Goal: Transaction & Acquisition: Purchase product/service

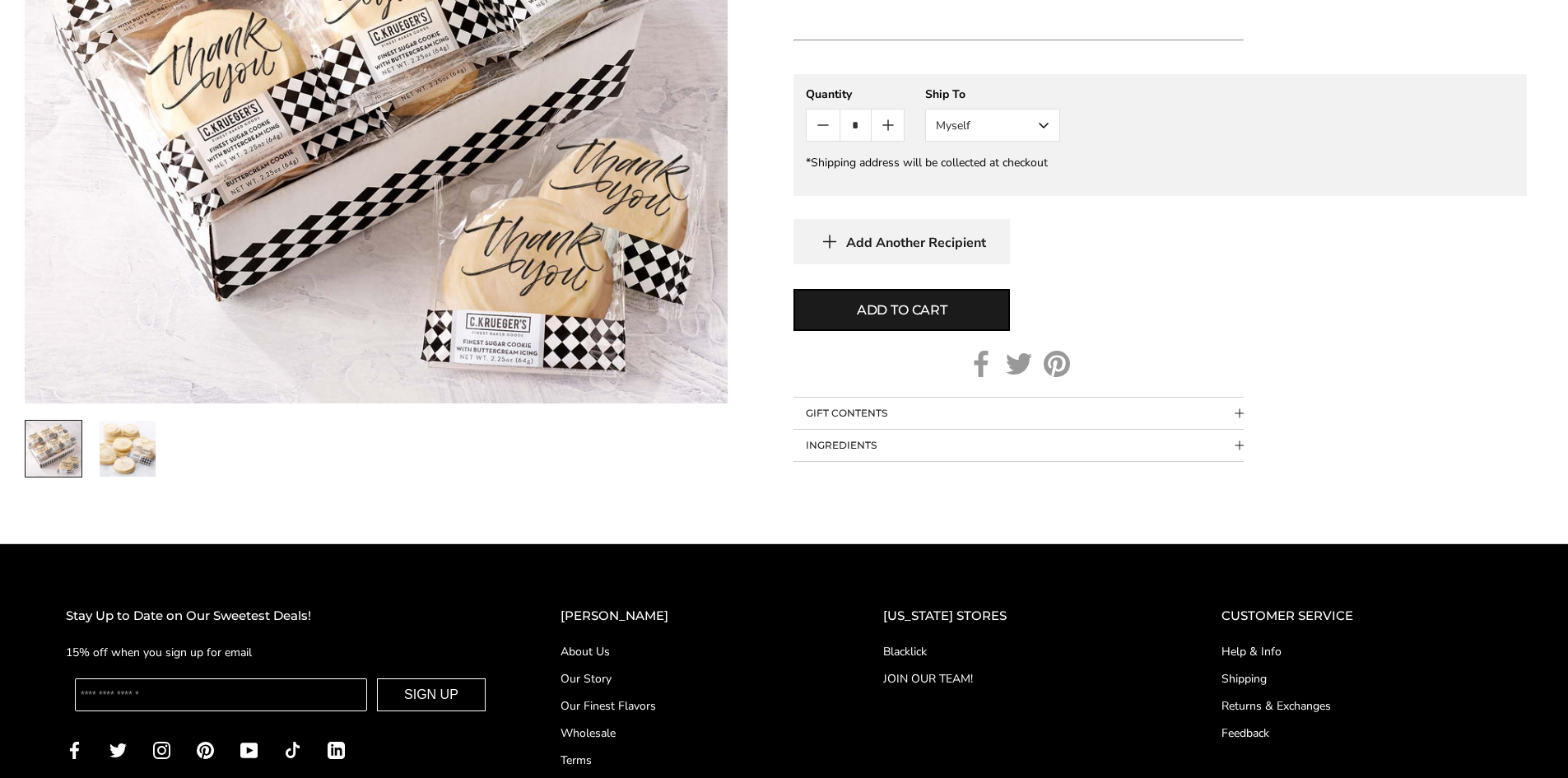
scroll to position [1038, 0]
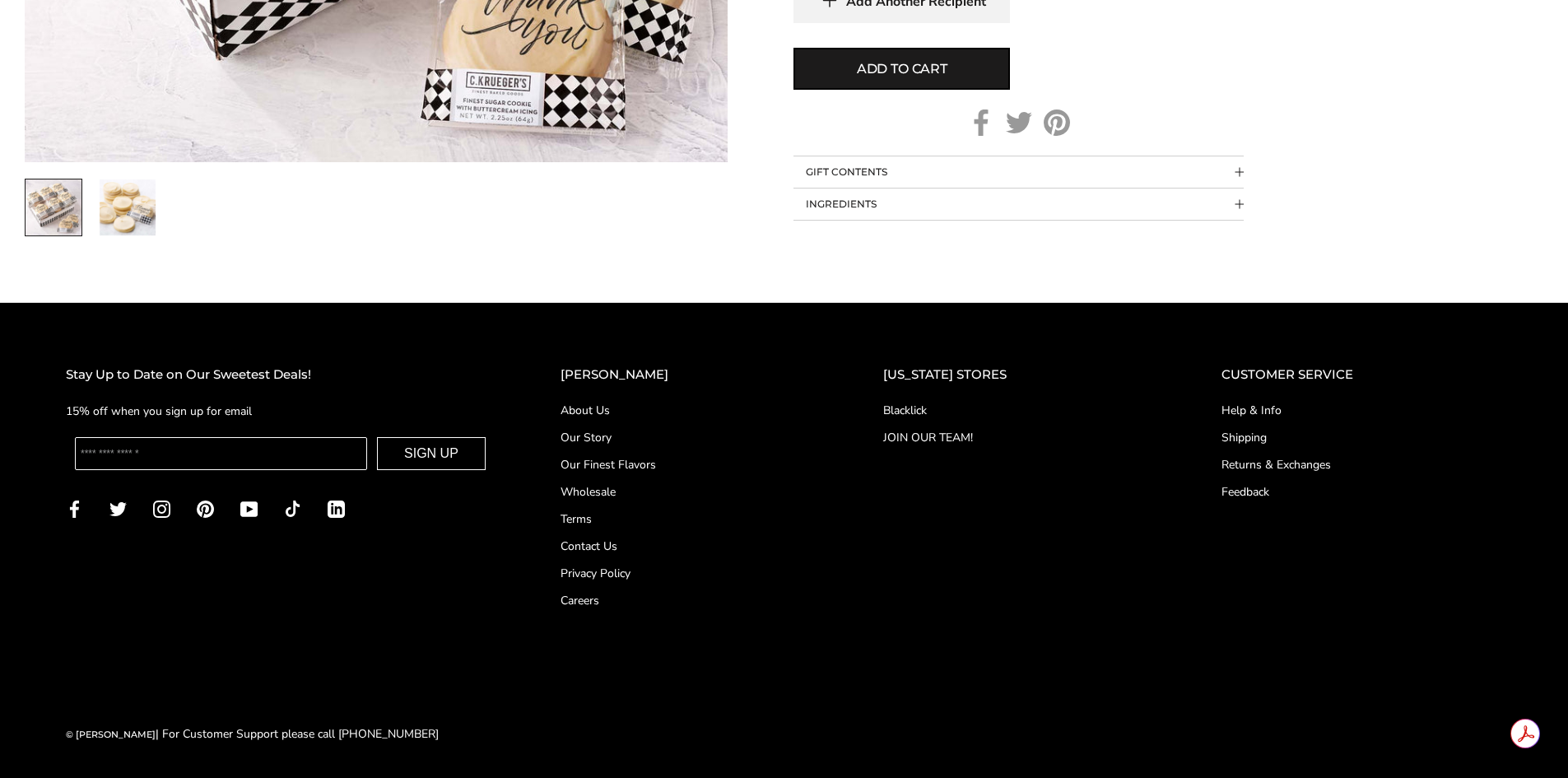
click at [603, 548] on link "Contact Us" at bounding box center [689, 546] width 257 height 17
click at [630, 409] on link "About Us" at bounding box center [689, 410] width 257 height 17
click at [627, 418] on link "About Us" at bounding box center [689, 410] width 257 height 17
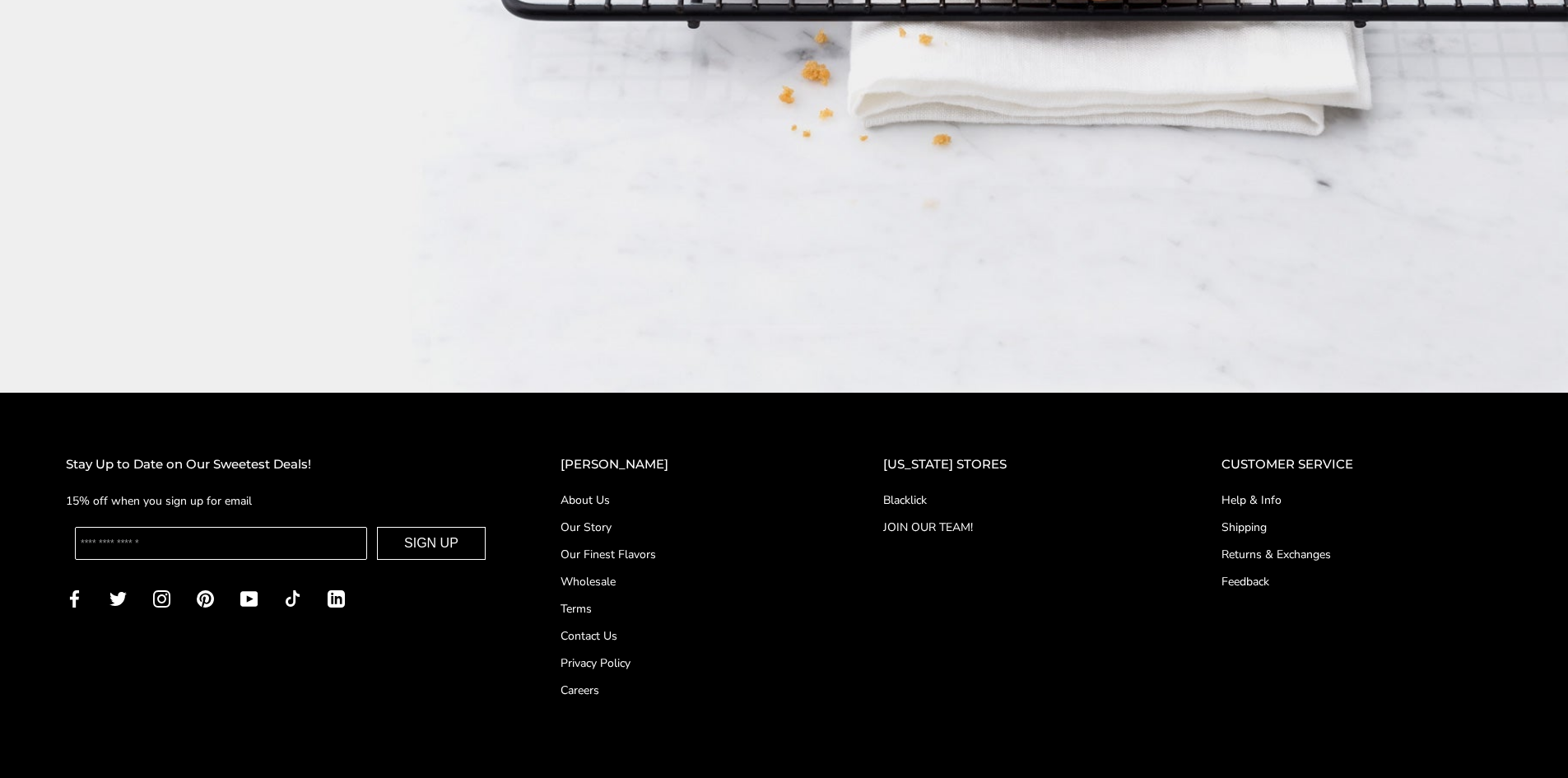
scroll to position [2969, 0]
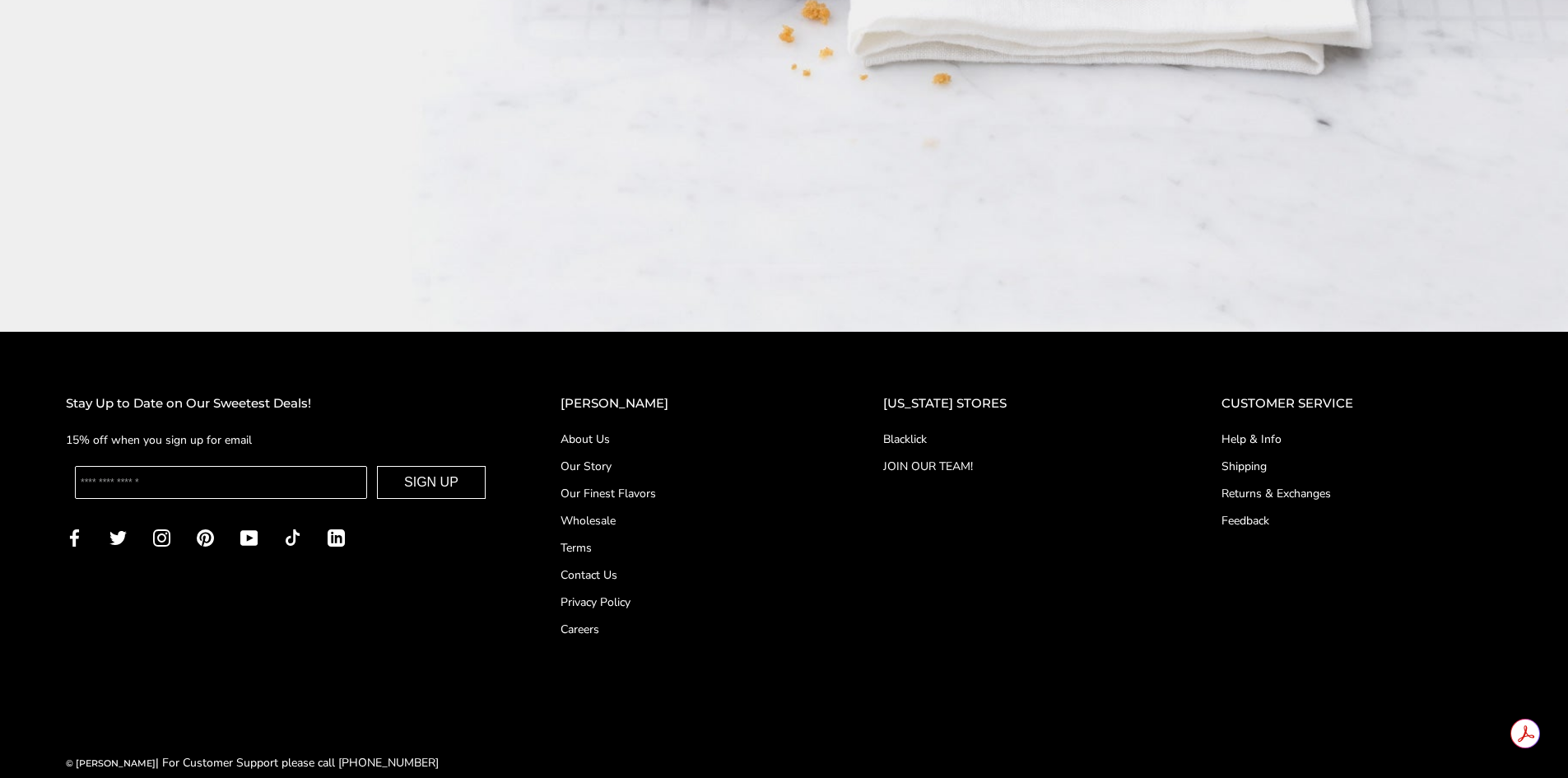
click at [934, 430] on link "Blacklick" at bounding box center [1018, 438] width 272 height 17
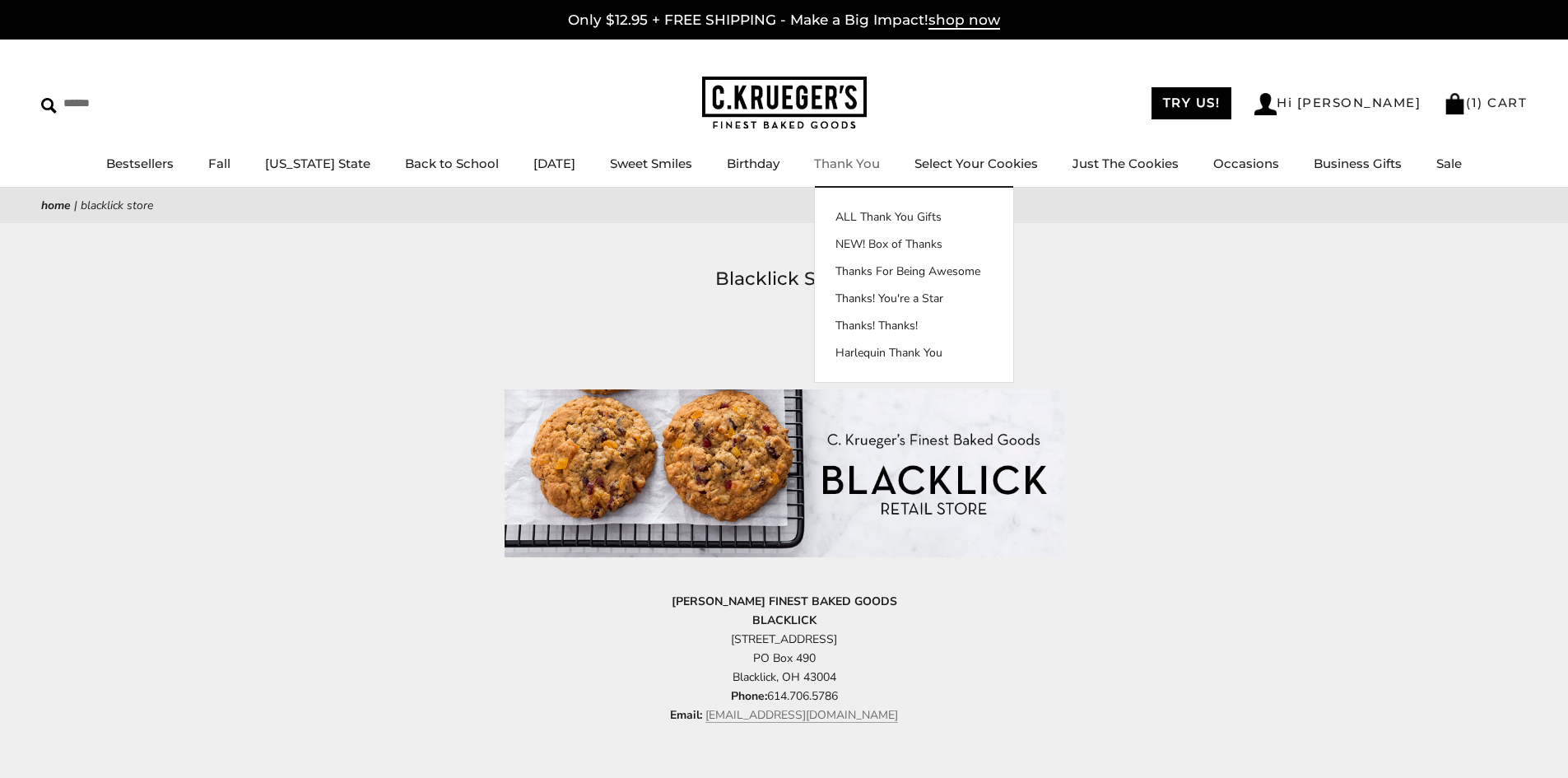
click at [831, 162] on link "Thank You" at bounding box center [846, 163] width 66 height 15
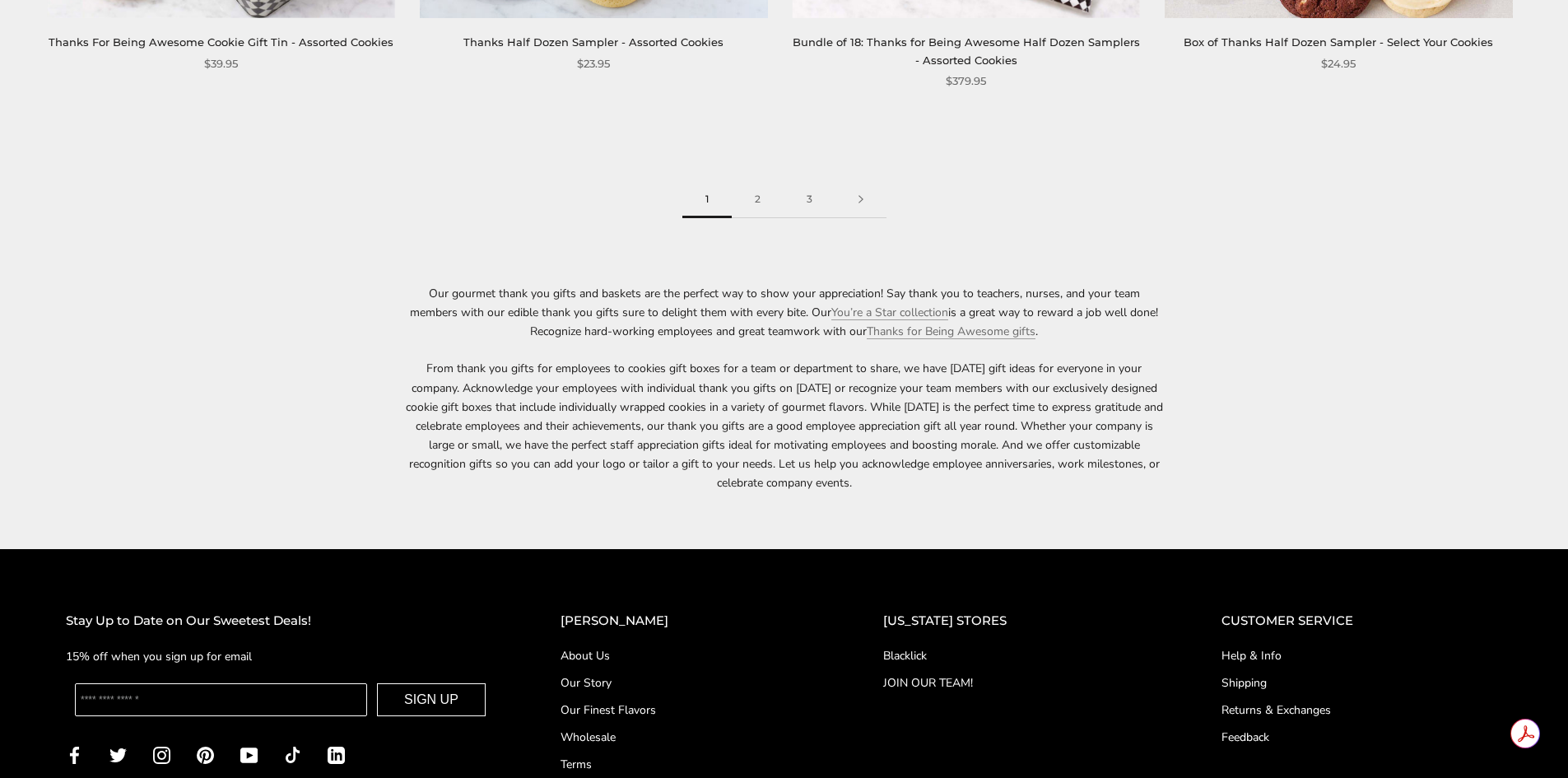
scroll to position [2635, 0]
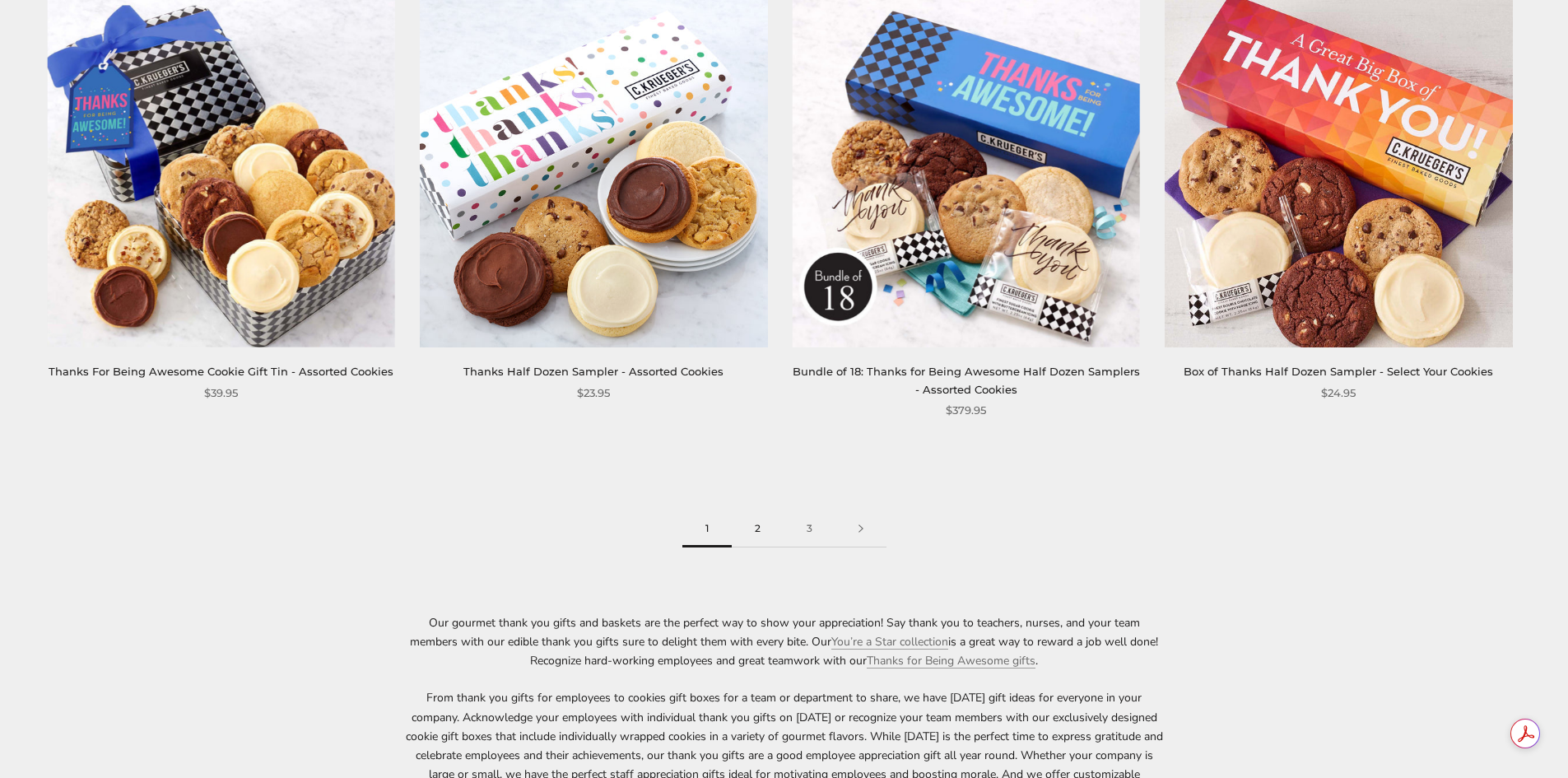
click at [757, 530] on link "2" at bounding box center [758, 528] width 52 height 37
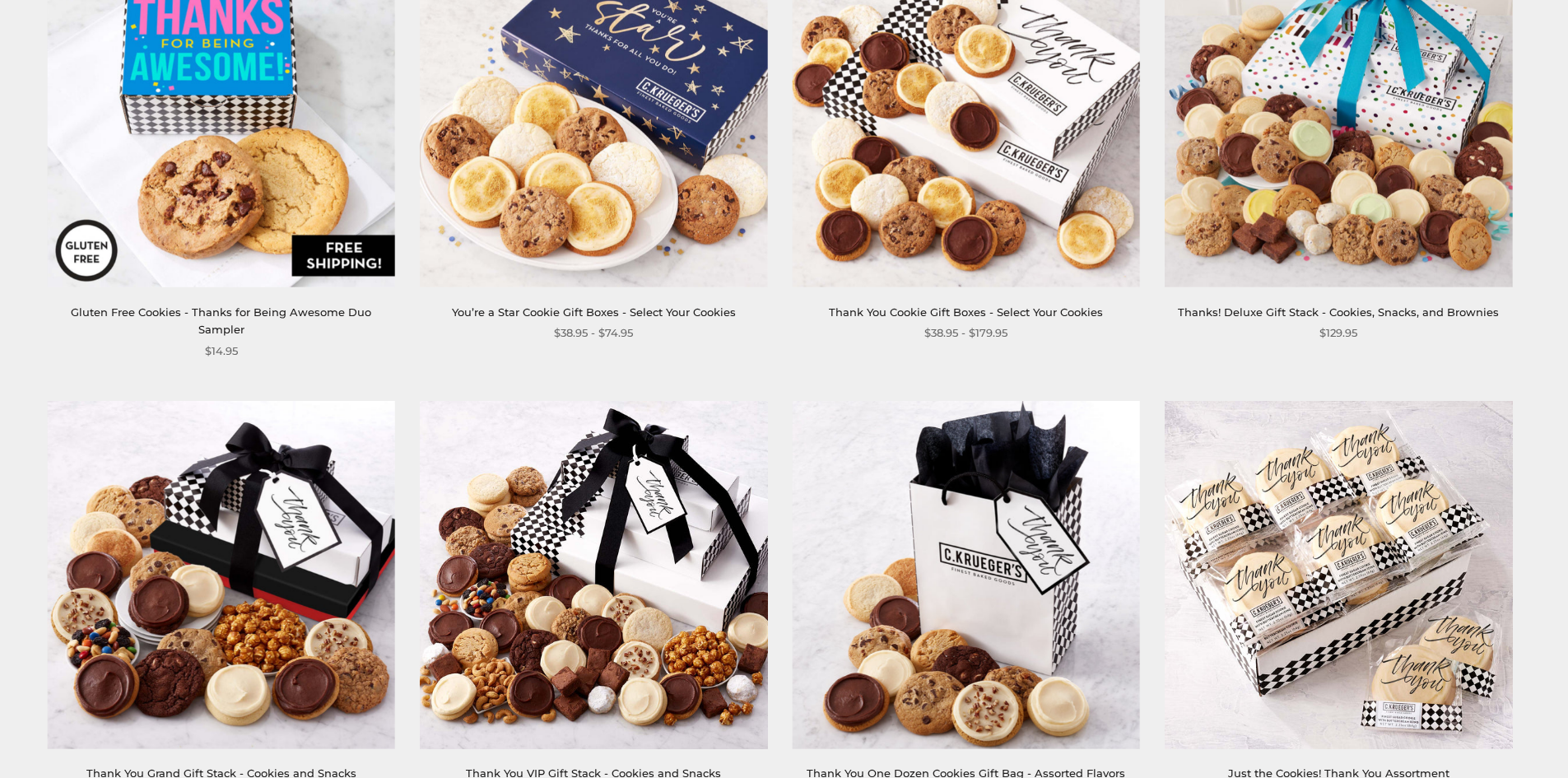
scroll to position [2388, 0]
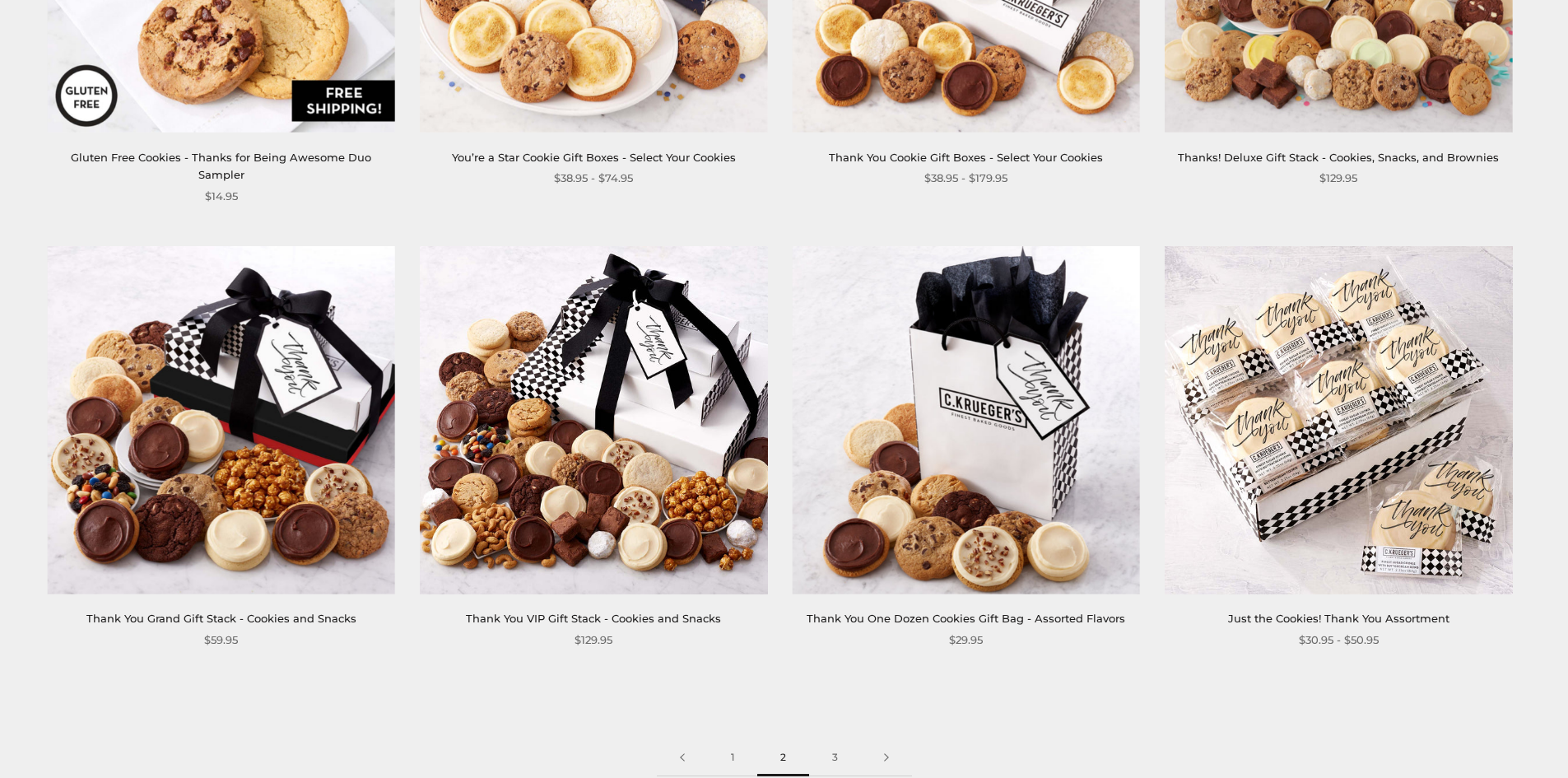
click at [1342, 397] on img at bounding box center [1338, 420] width 348 height 348
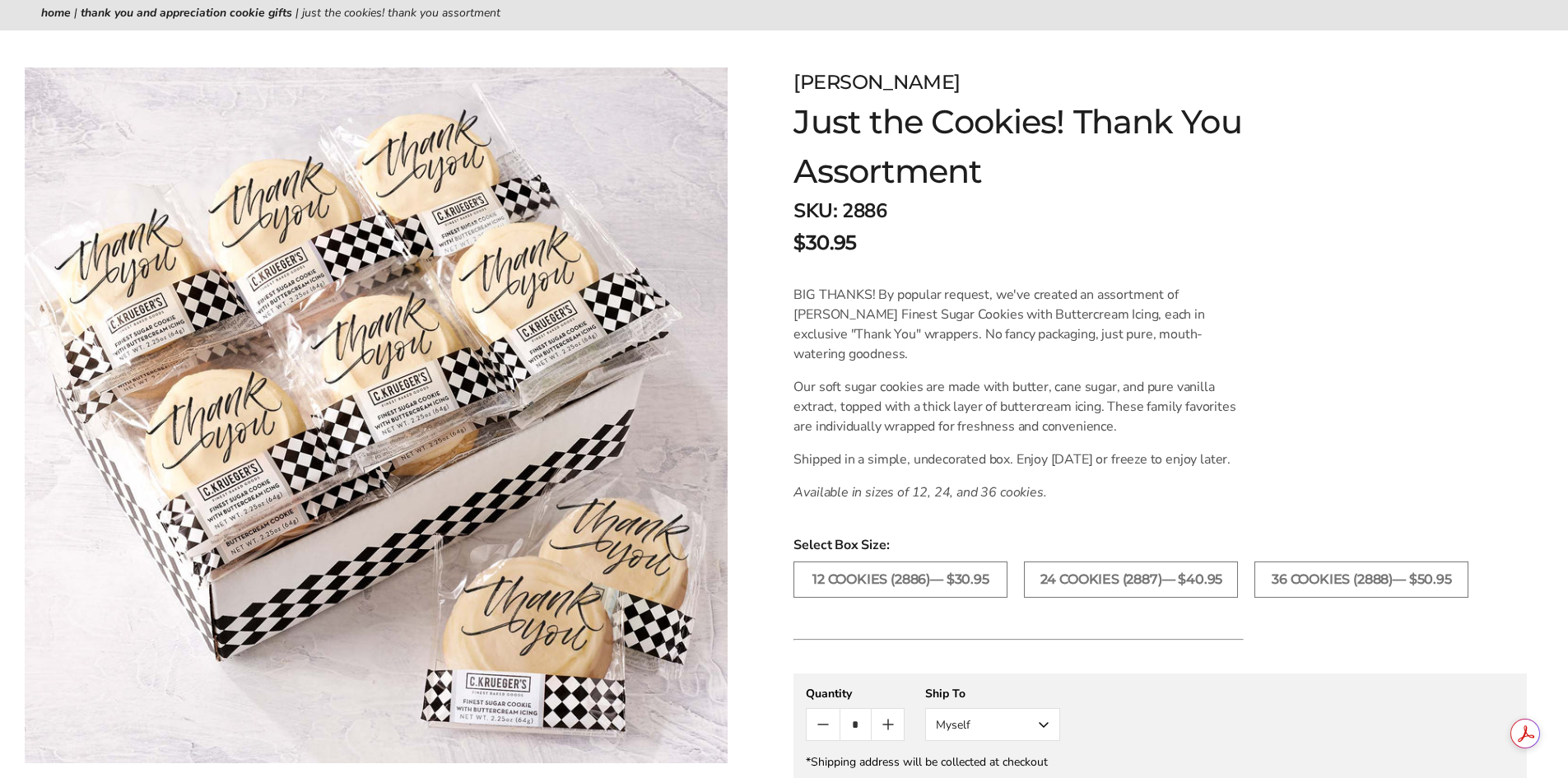
scroll to position [247, 0]
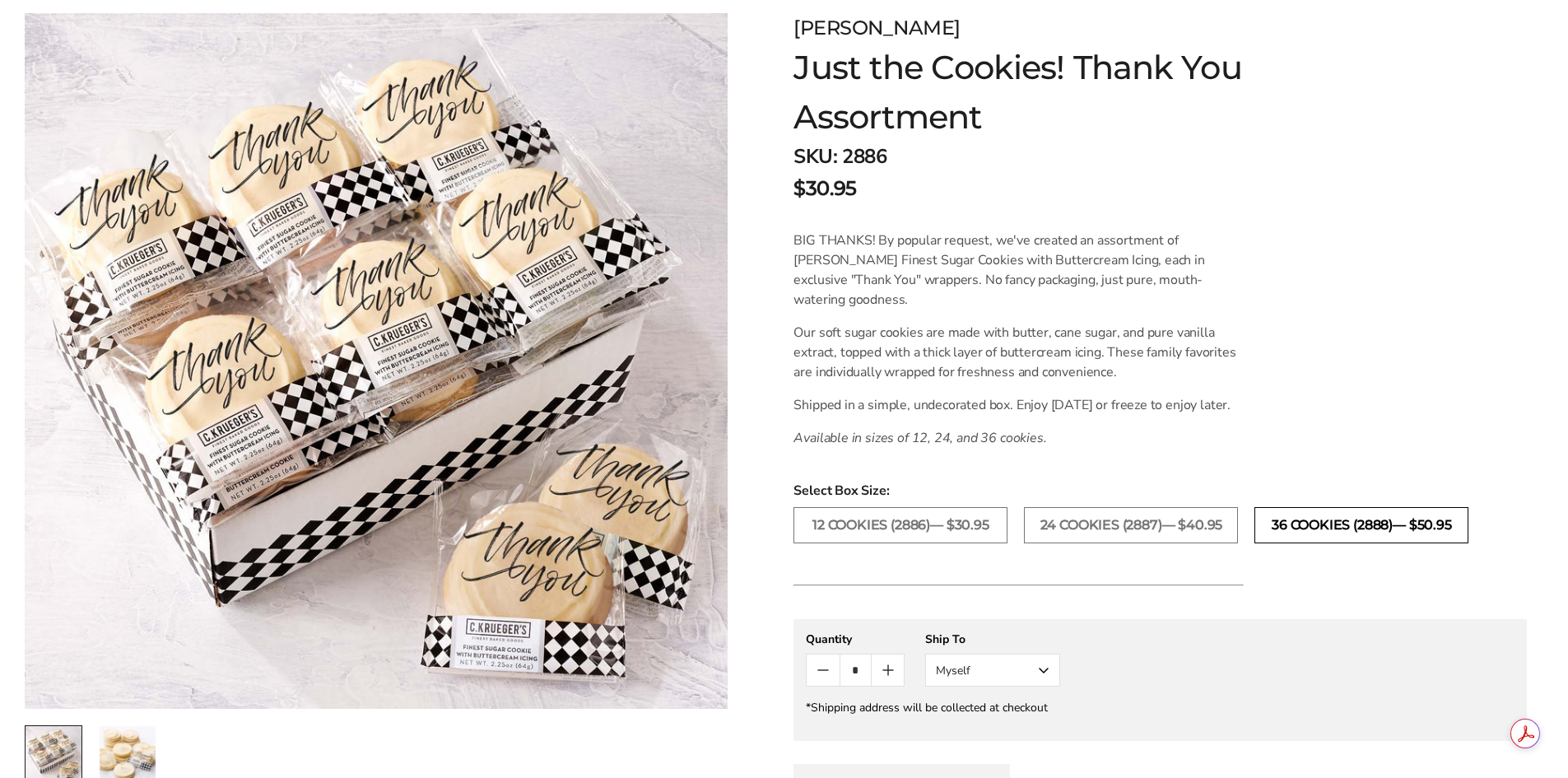
click at [1304, 544] on label "36 COOKIES (2888)— $50.95" at bounding box center [1361, 526] width 214 height 36
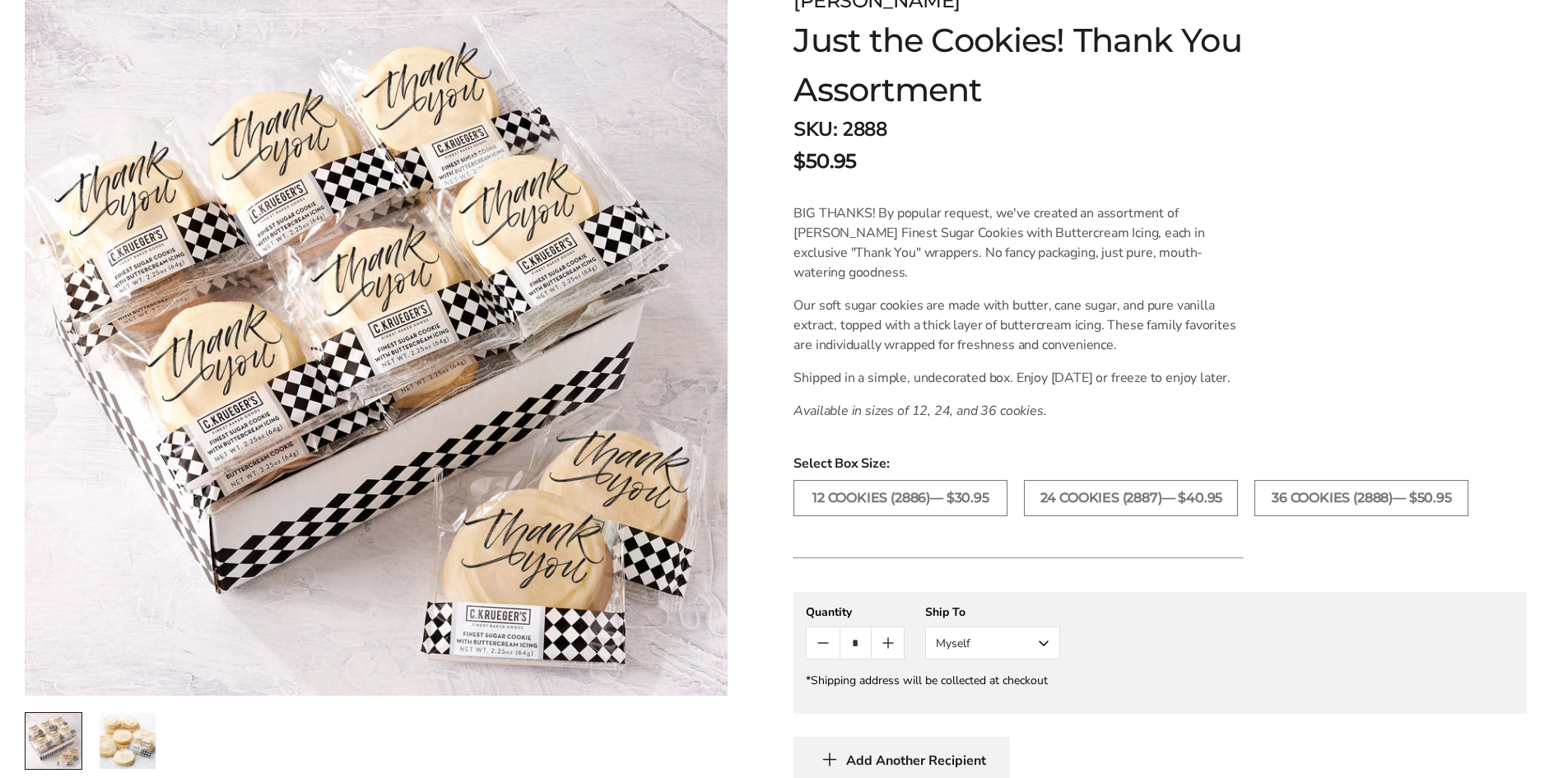
scroll to position [164, 0]
